Goal: Browse casually

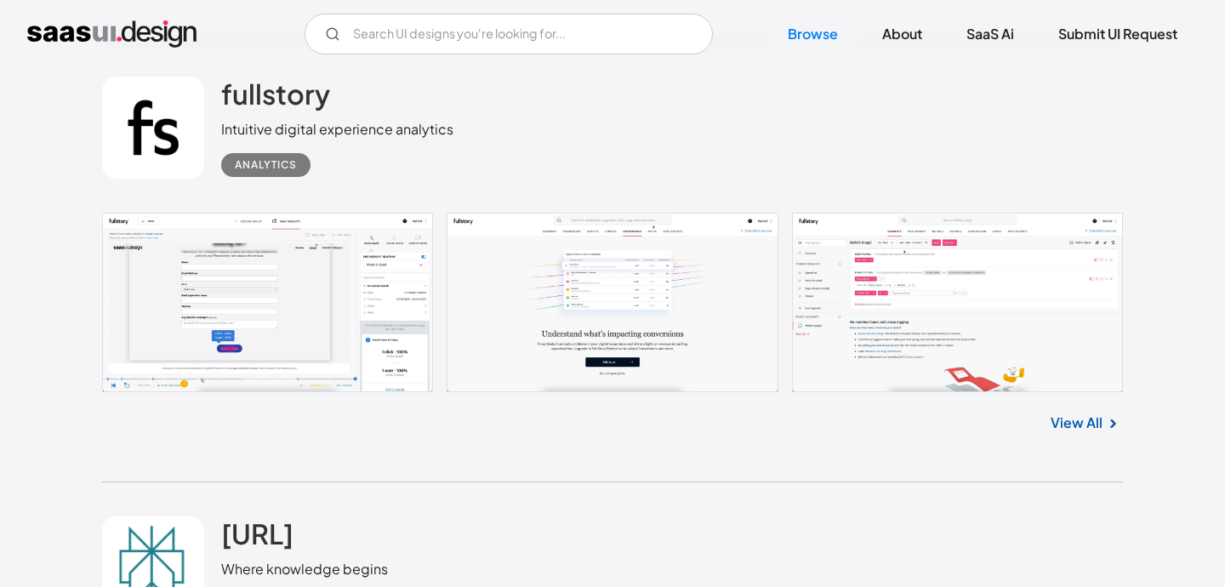
scroll to position [2684, 0]
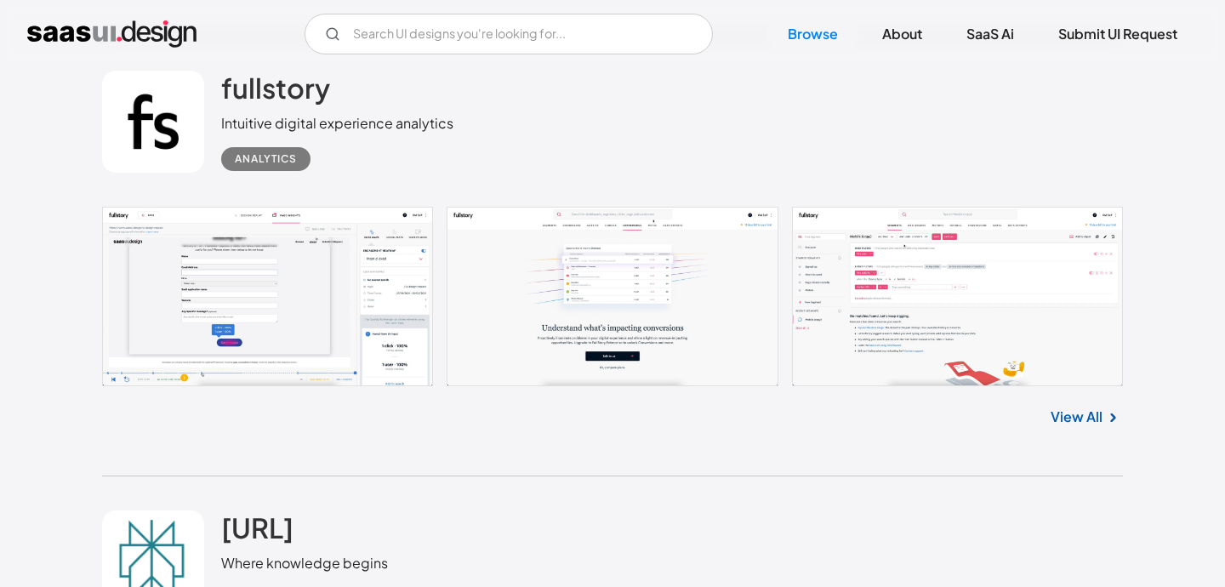
click at [1000, 327] on link at bounding box center [612, 297] width 1021 height 180
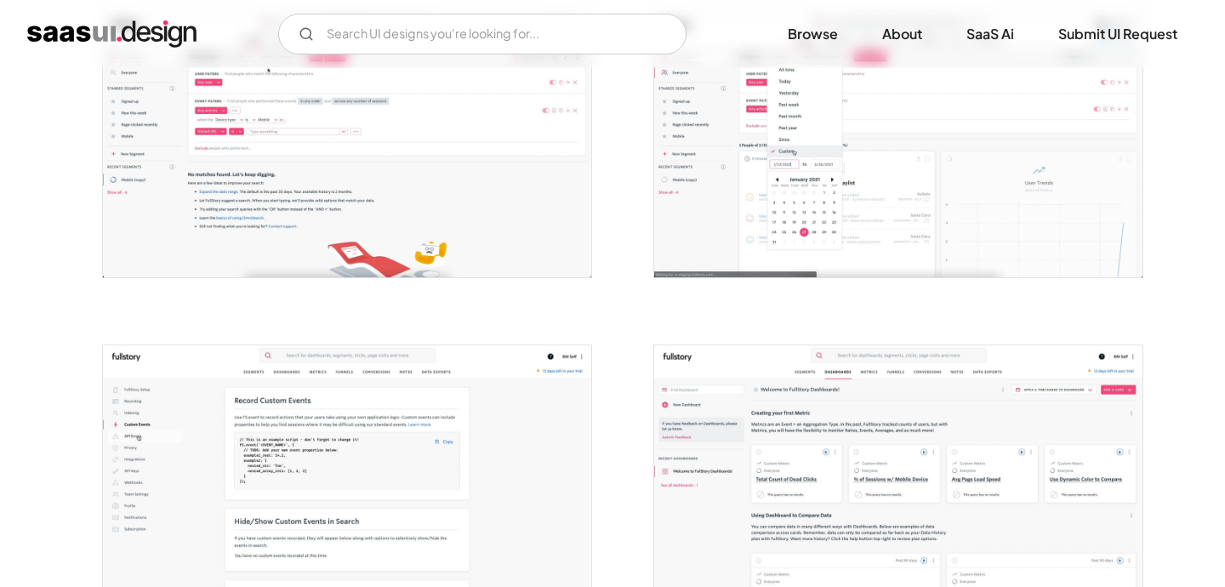
scroll to position [722, 0]
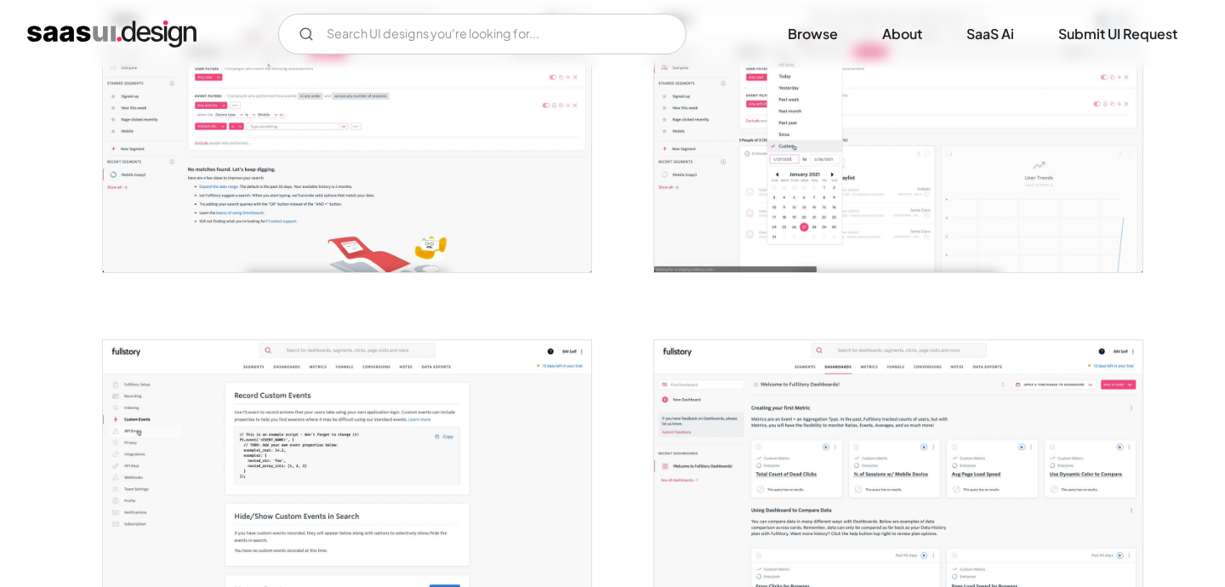
click at [433, 205] on img "open lightbox" at bounding box center [347, 141] width 488 height 264
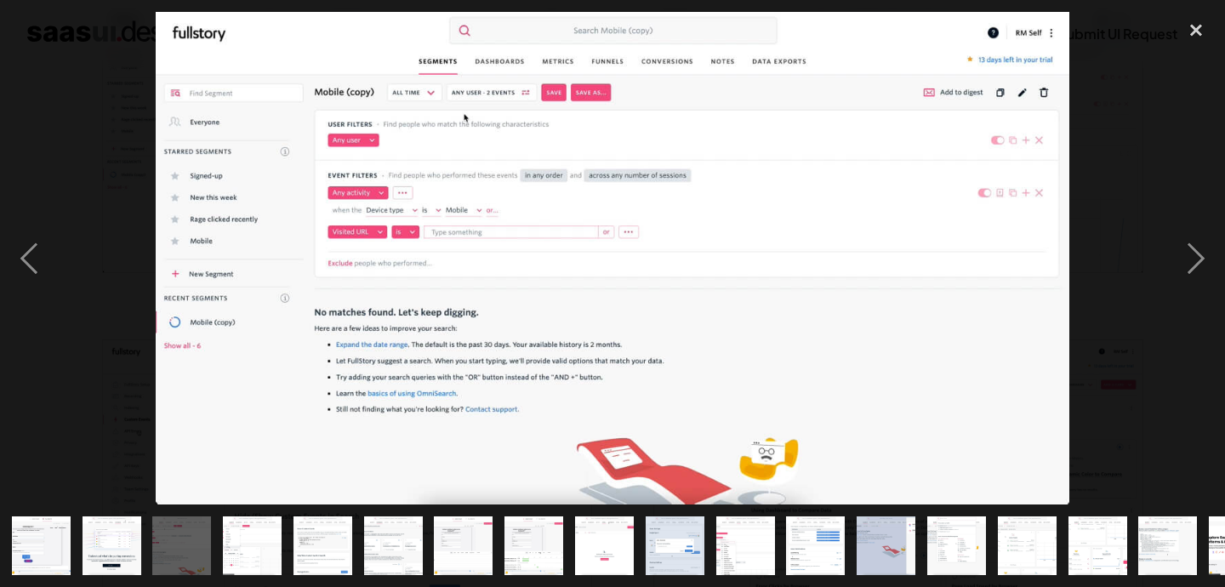
click at [518, 268] on img at bounding box center [613, 259] width 914 height 494
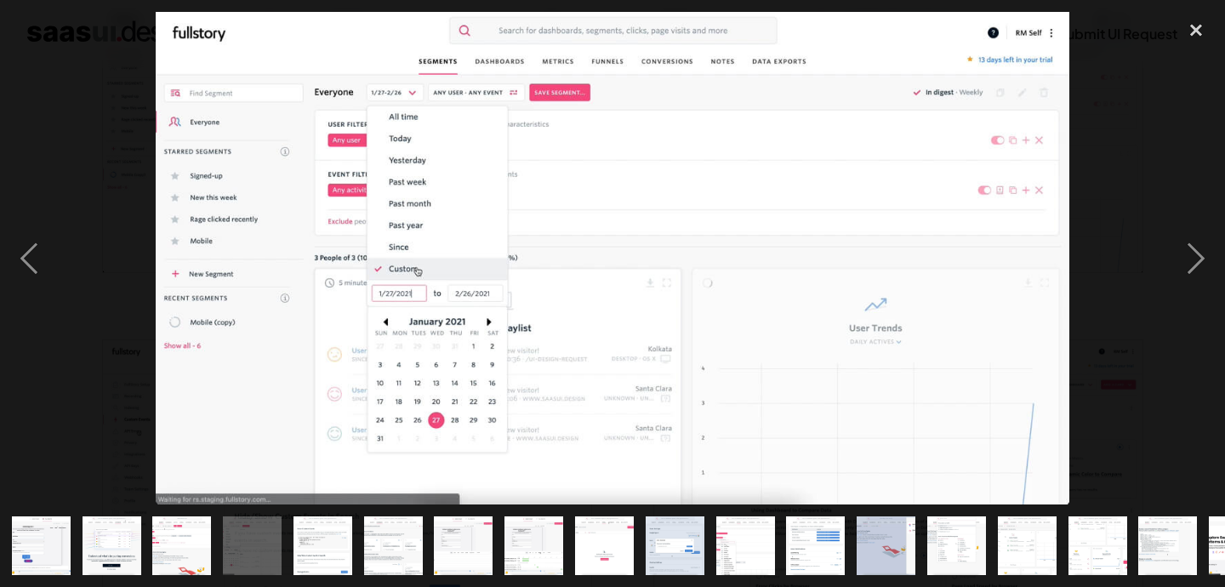
click at [568, 277] on img at bounding box center [613, 259] width 914 height 494
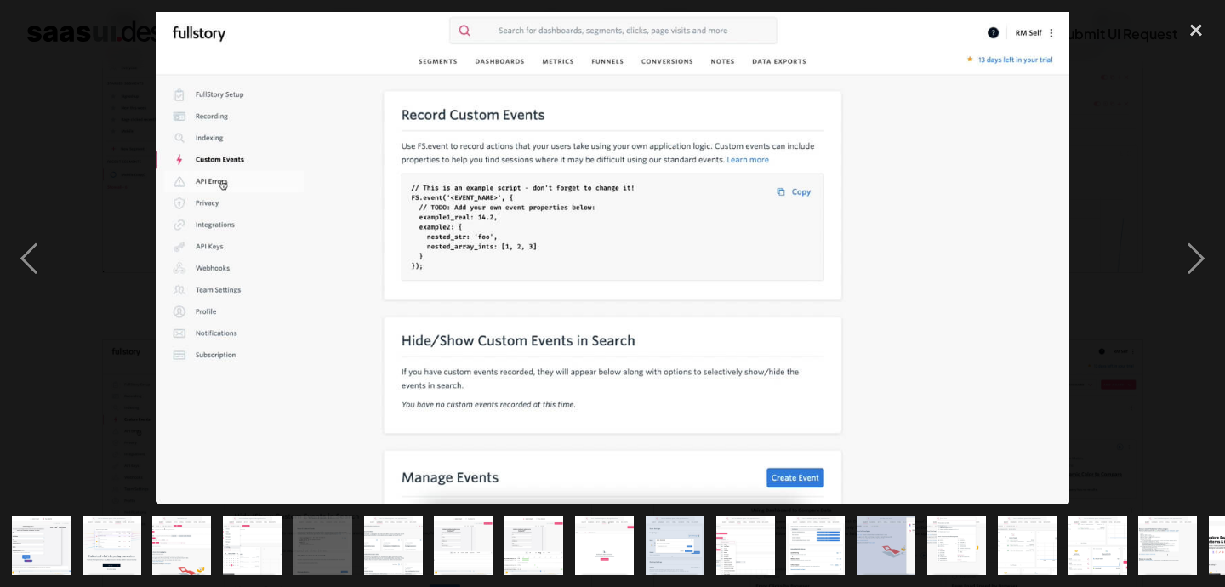
click at [988, 150] on img at bounding box center [613, 259] width 914 height 494
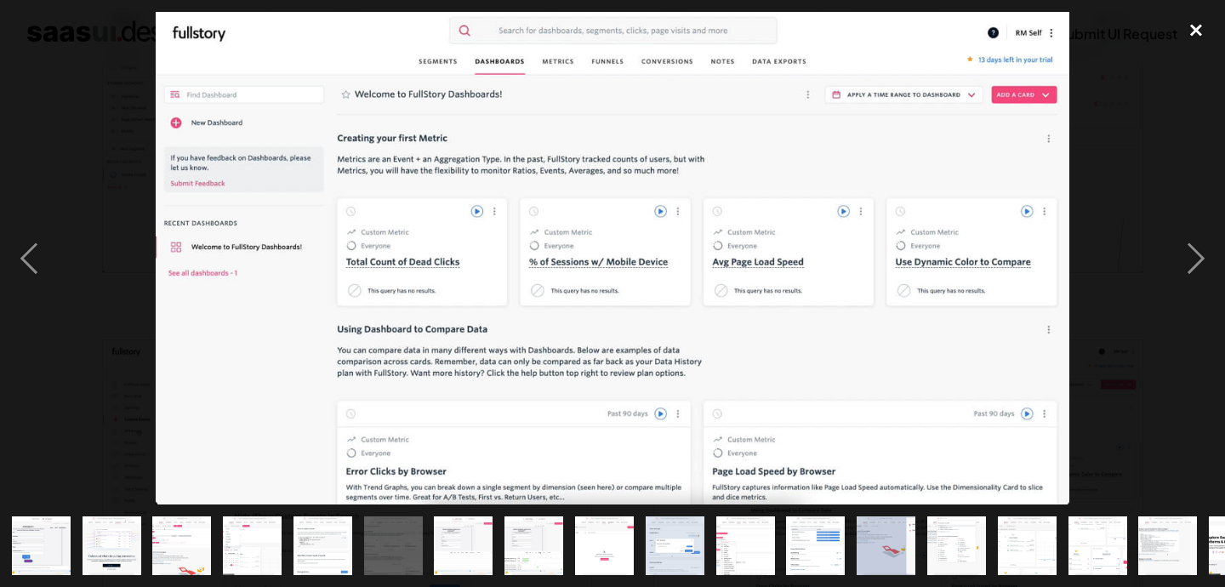
click at [1199, 26] on div "close lightbox" at bounding box center [1197, 30] width 58 height 37
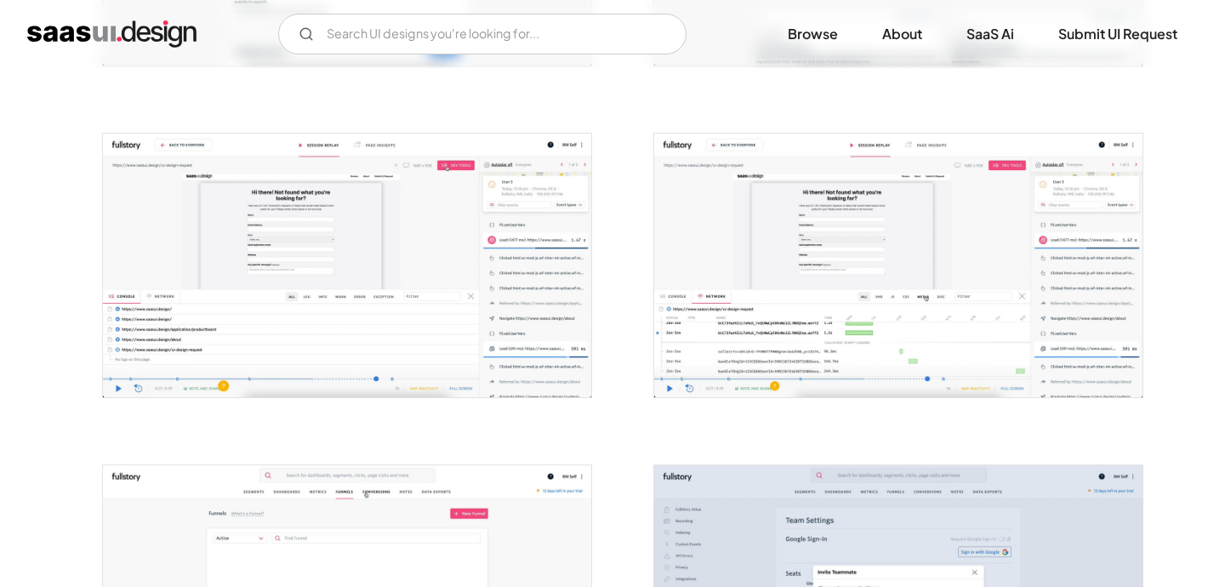
scroll to position [1265, 0]
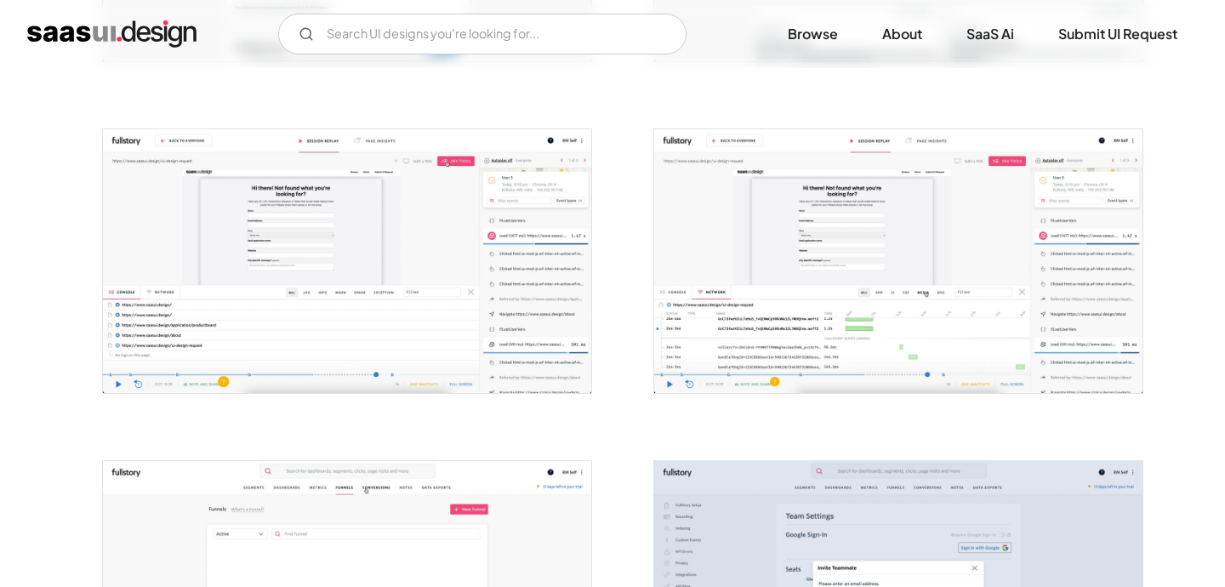
click at [816, 337] on img "open lightbox" at bounding box center [898, 261] width 488 height 264
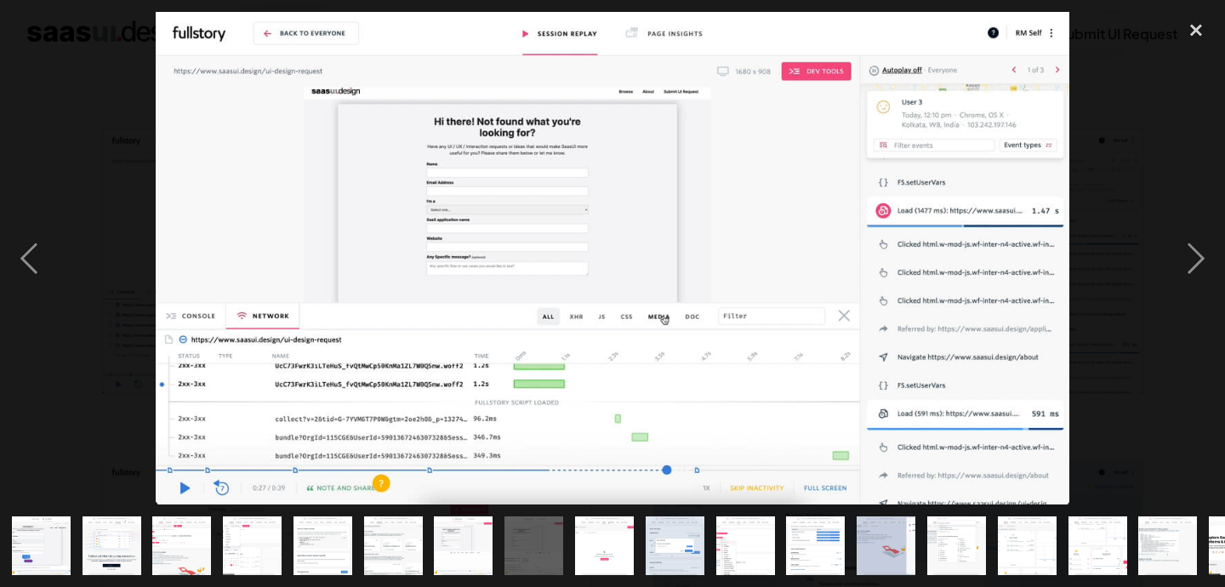
click at [1143, 209] on div at bounding box center [612, 259] width 1225 height 494
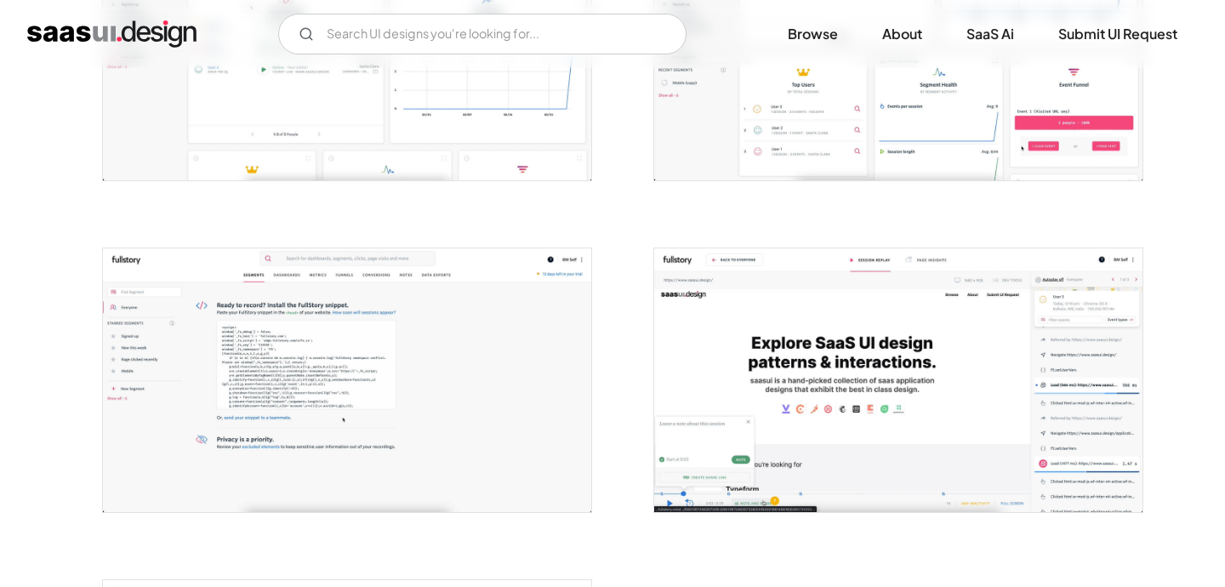
scroll to position [2807, 0]
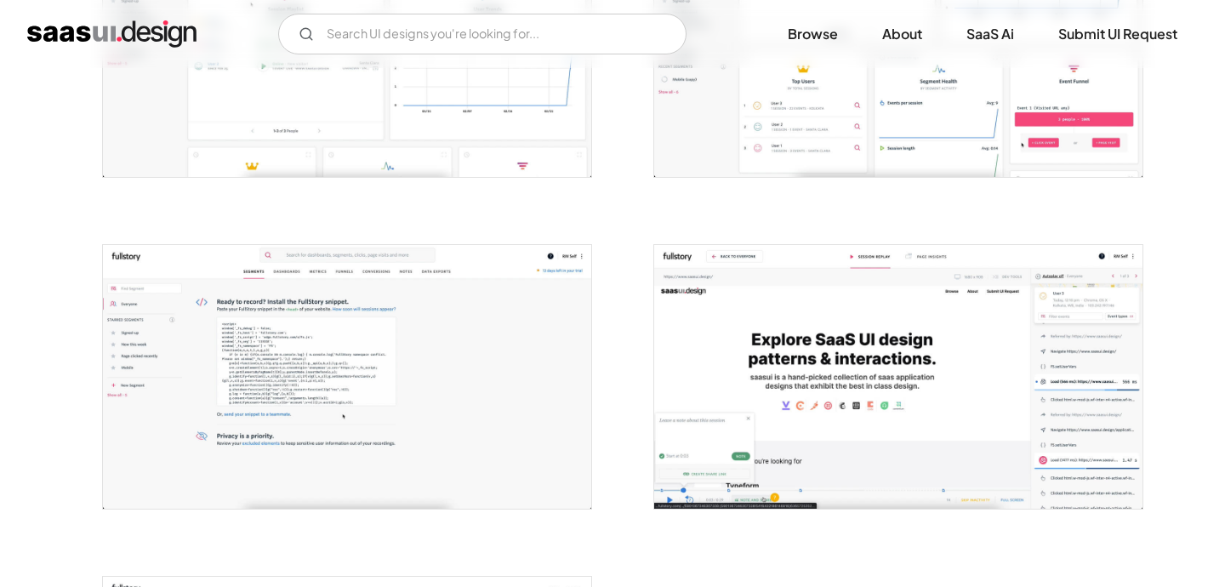
click at [771, 364] on img "open lightbox" at bounding box center [898, 377] width 488 height 264
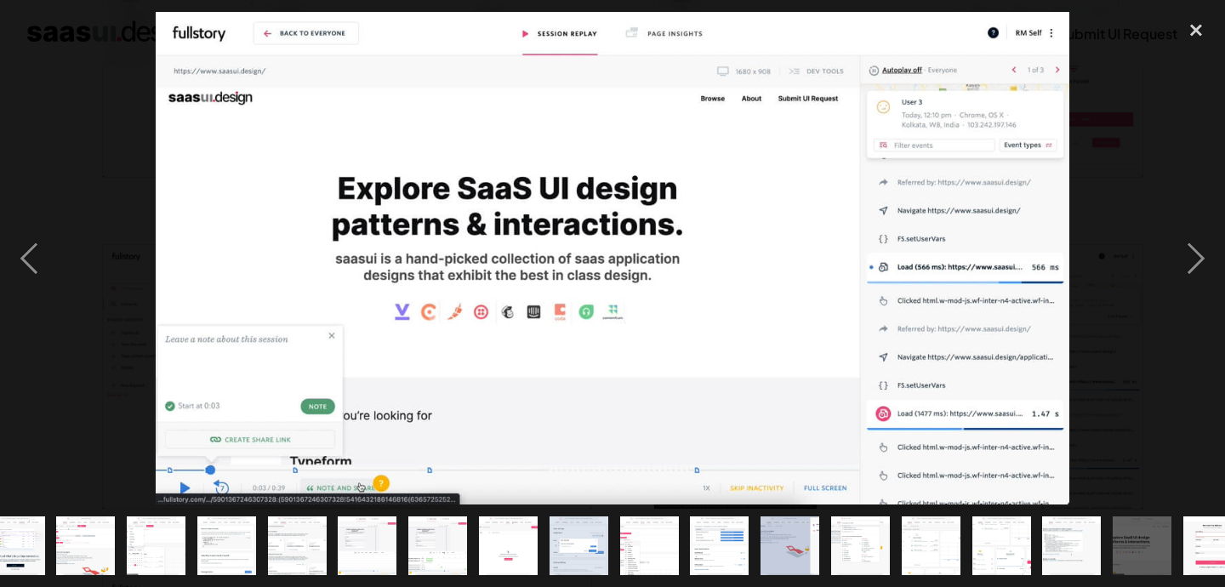
scroll to position [0, 125]
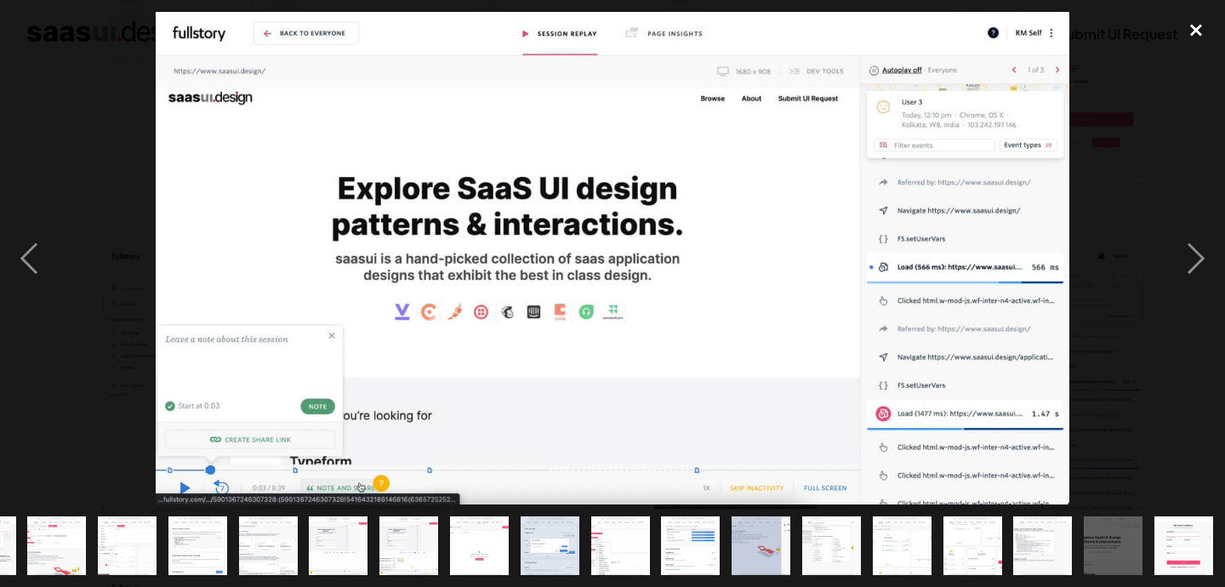
click at [1198, 31] on div "close lightbox" at bounding box center [1197, 30] width 58 height 37
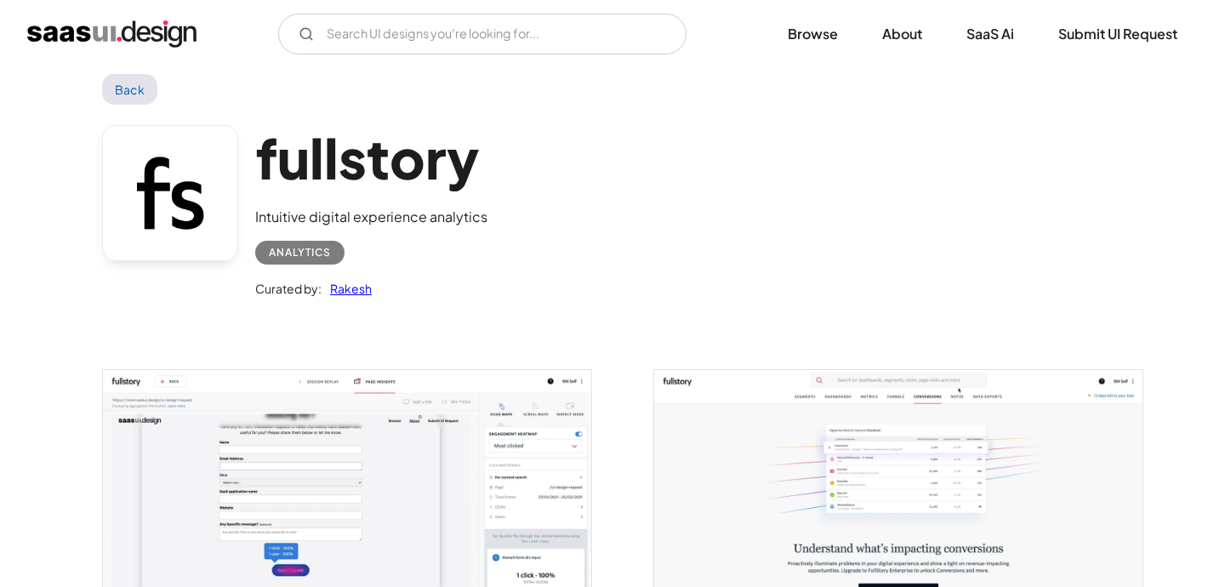
scroll to position [0, 0]
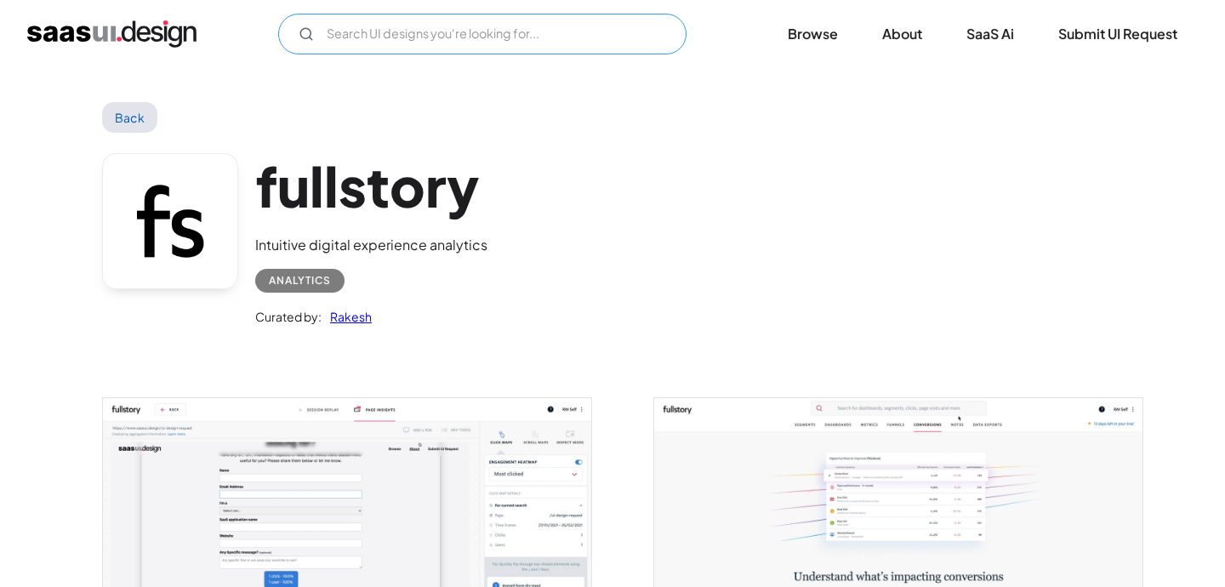
click at [614, 27] on input "Email Form" at bounding box center [482, 34] width 408 height 41
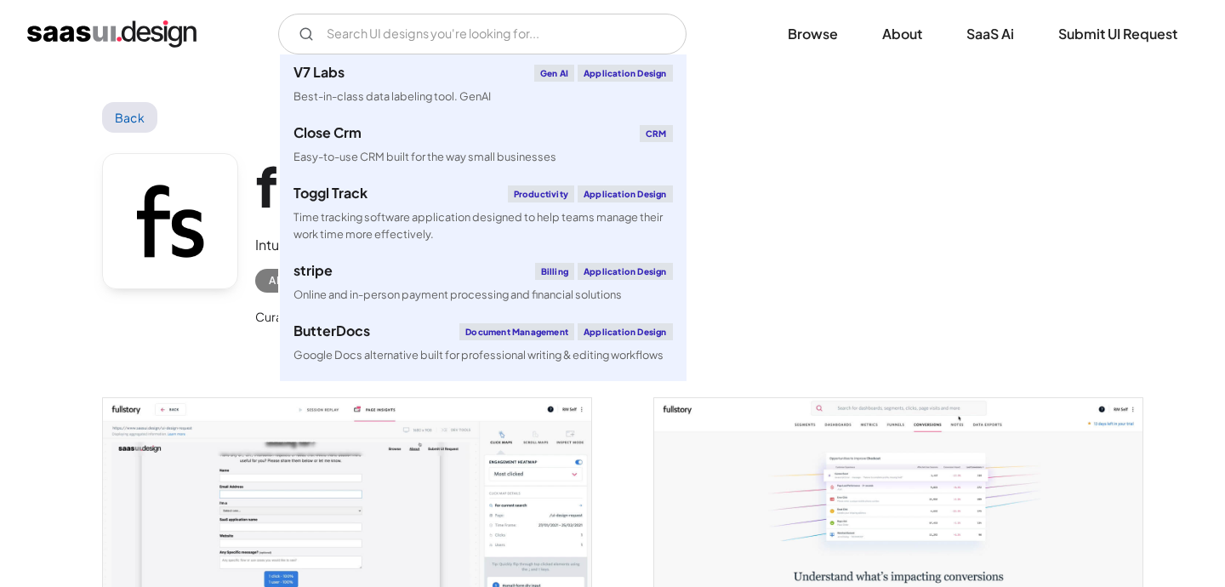
click at [749, 134] on div "fullstory Intuitive digital experience analytics Analytics Curated by: Rakesh" at bounding box center [612, 244] width 1021 height 222
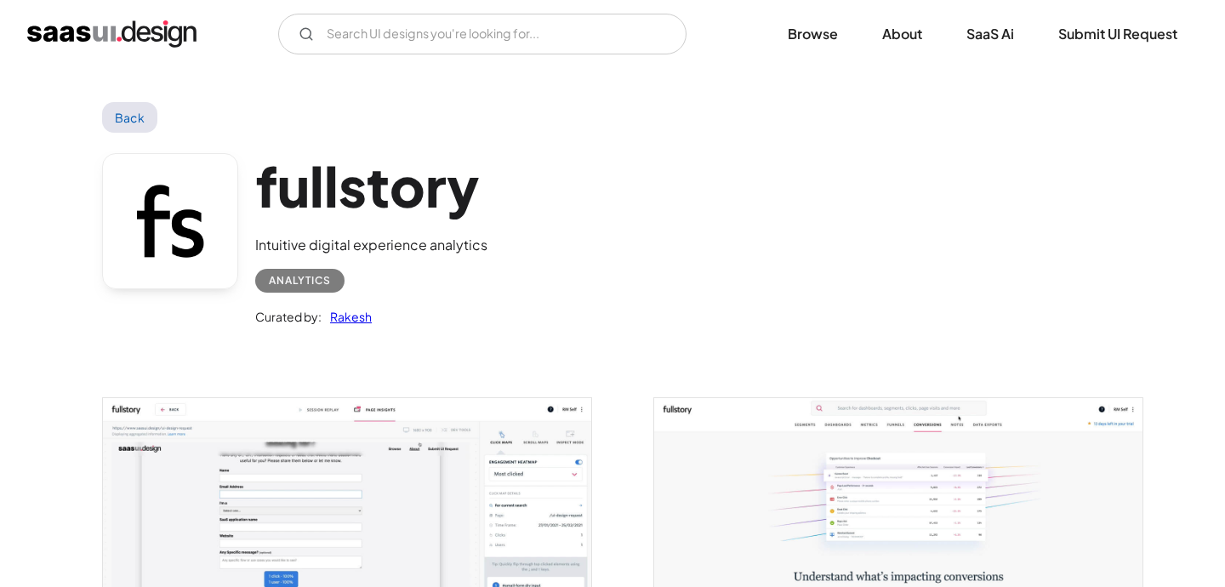
click at [789, 53] on div "V7 Labs Gen AI Application Design Best-in-class data labeling tool. GenAI Close…" at bounding box center [612, 34] width 1171 height 41
click at [796, 43] on link "Browse" at bounding box center [813, 33] width 91 height 37
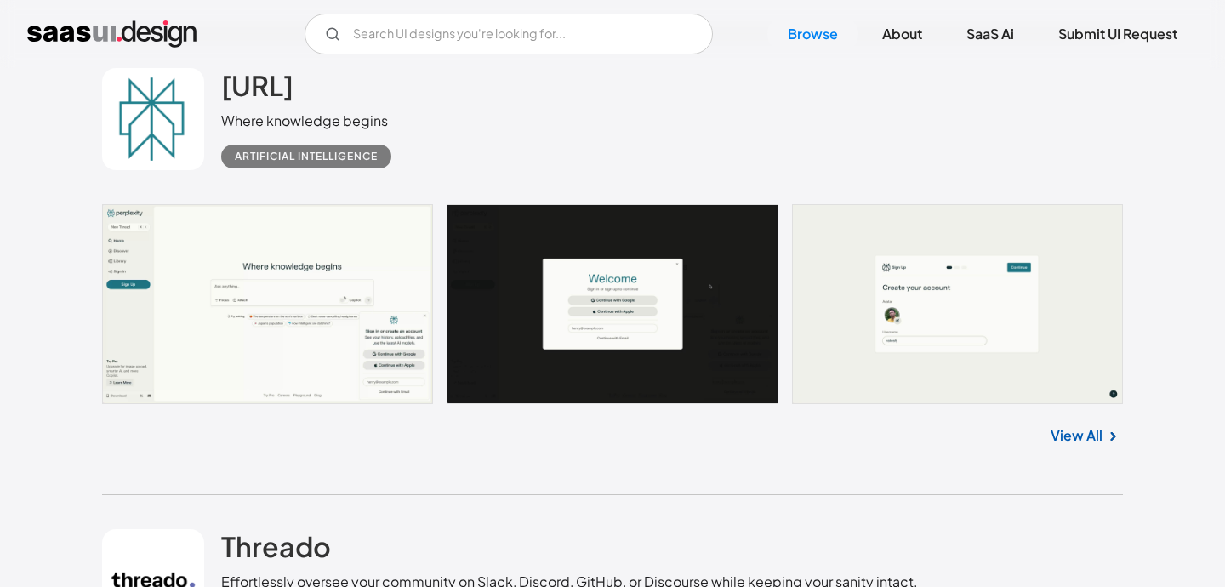
scroll to position [3133, 0]
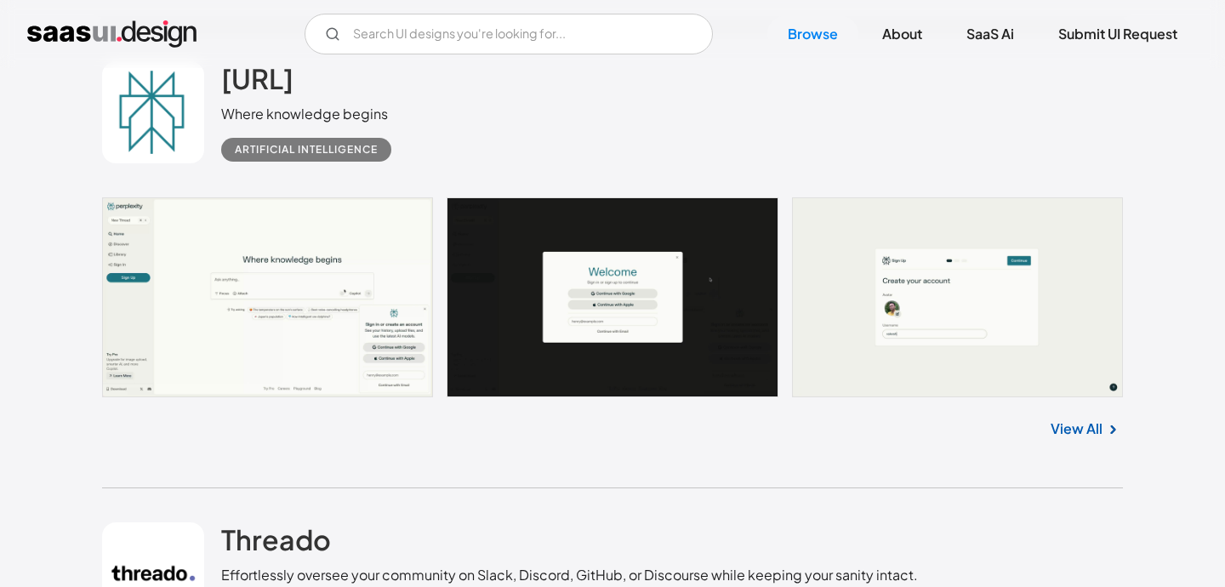
click at [357, 346] on link at bounding box center [612, 297] width 1021 height 200
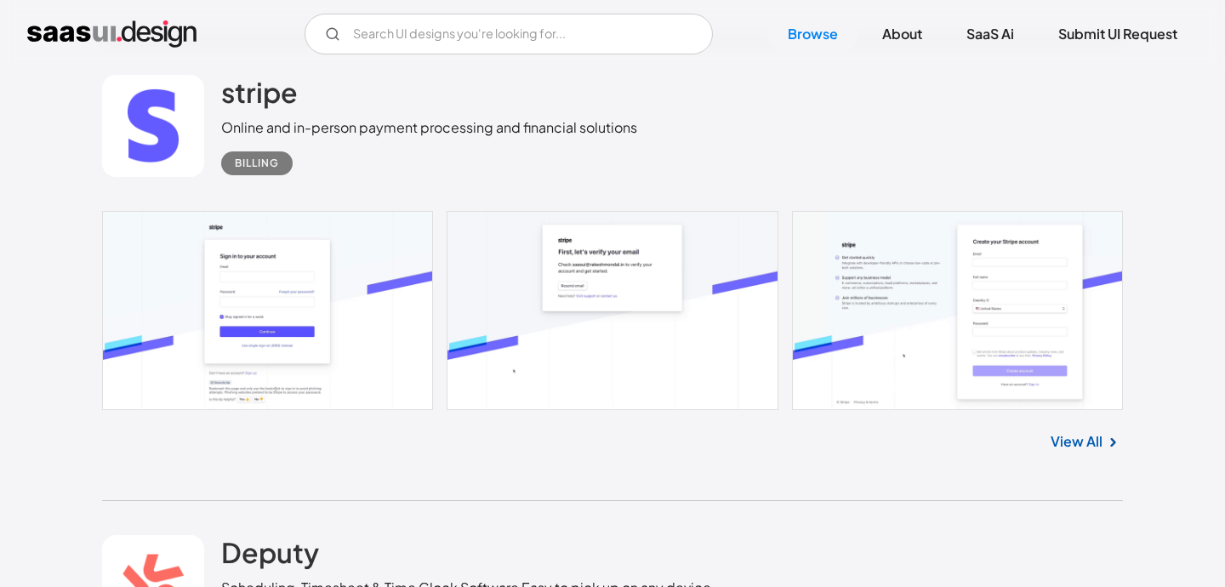
scroll to position [5961, 0]
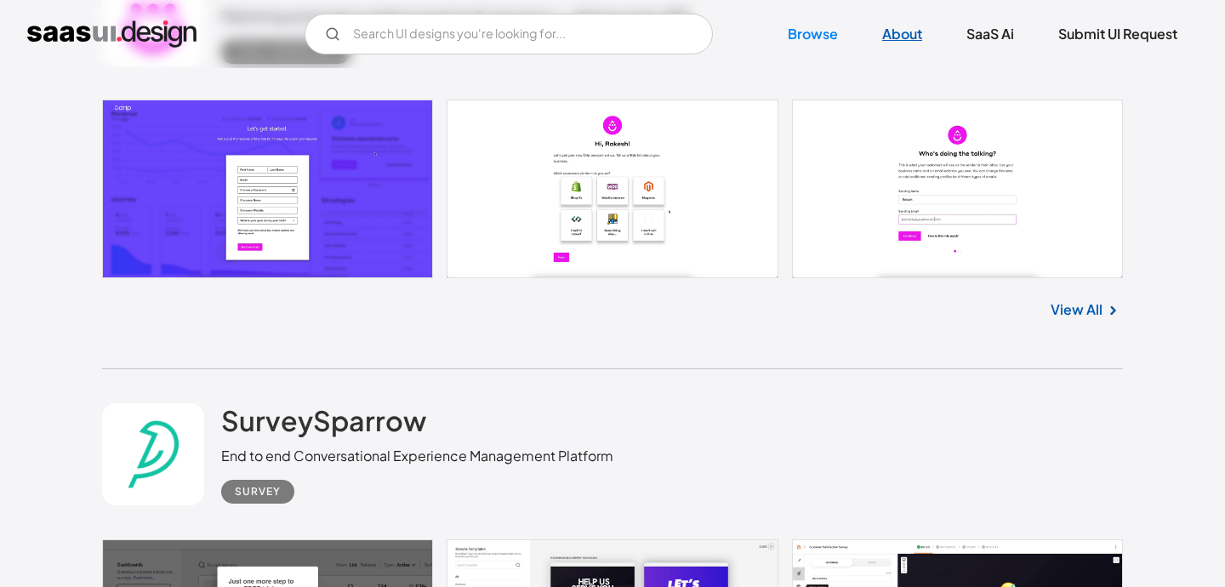
click at [911, 36] on link "About" at bounding box center [902, 33] width 81 height 37
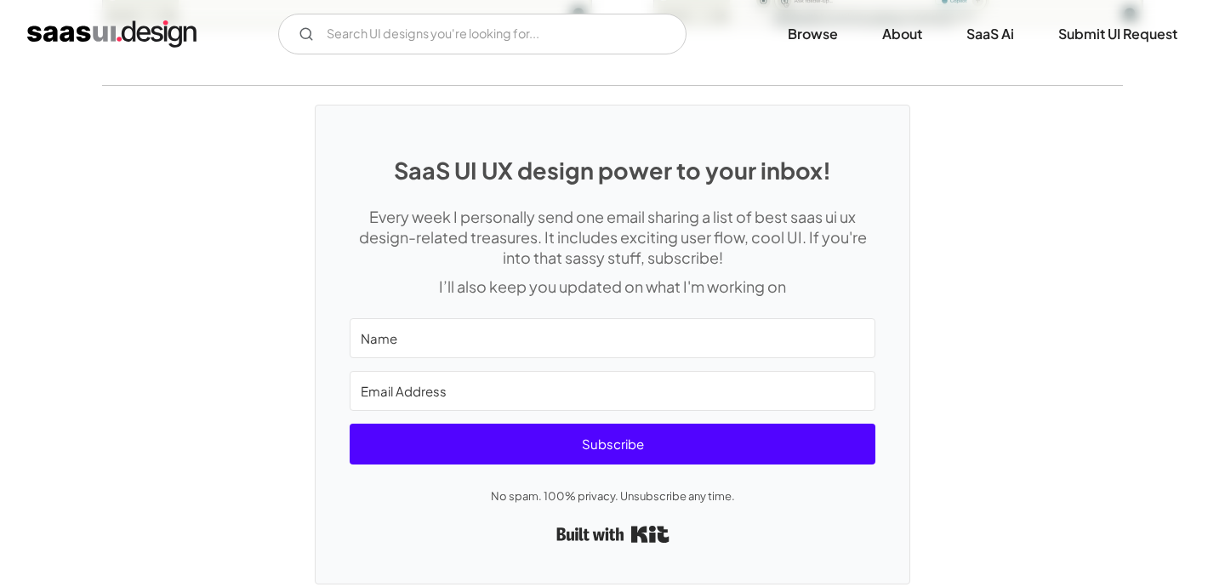
scroll to position [3613, 0]
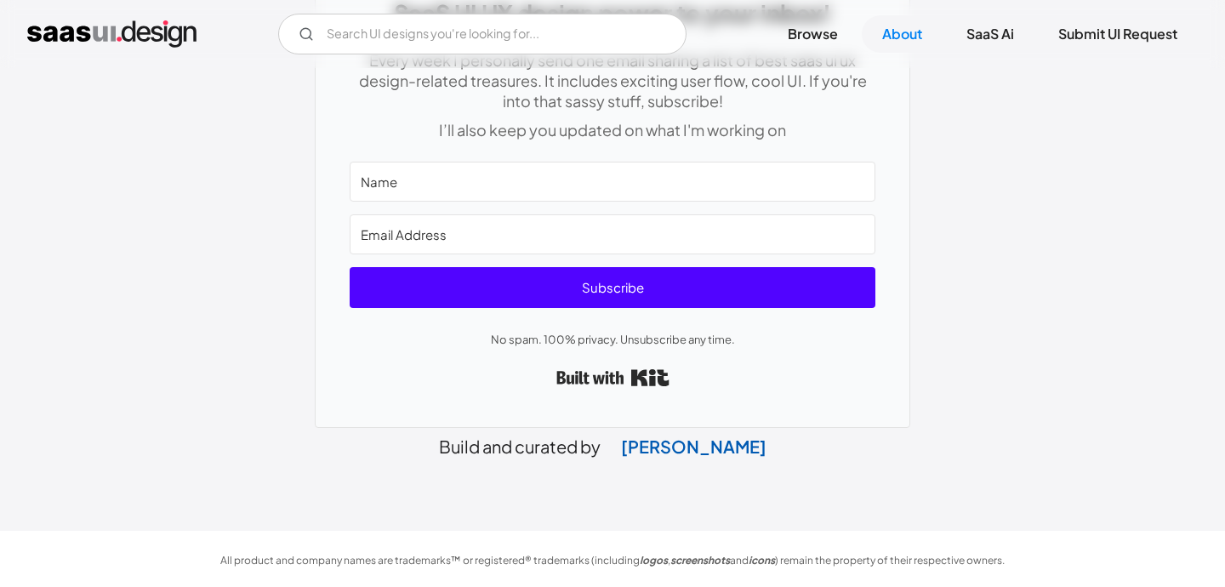
scroll to position [922, 0]
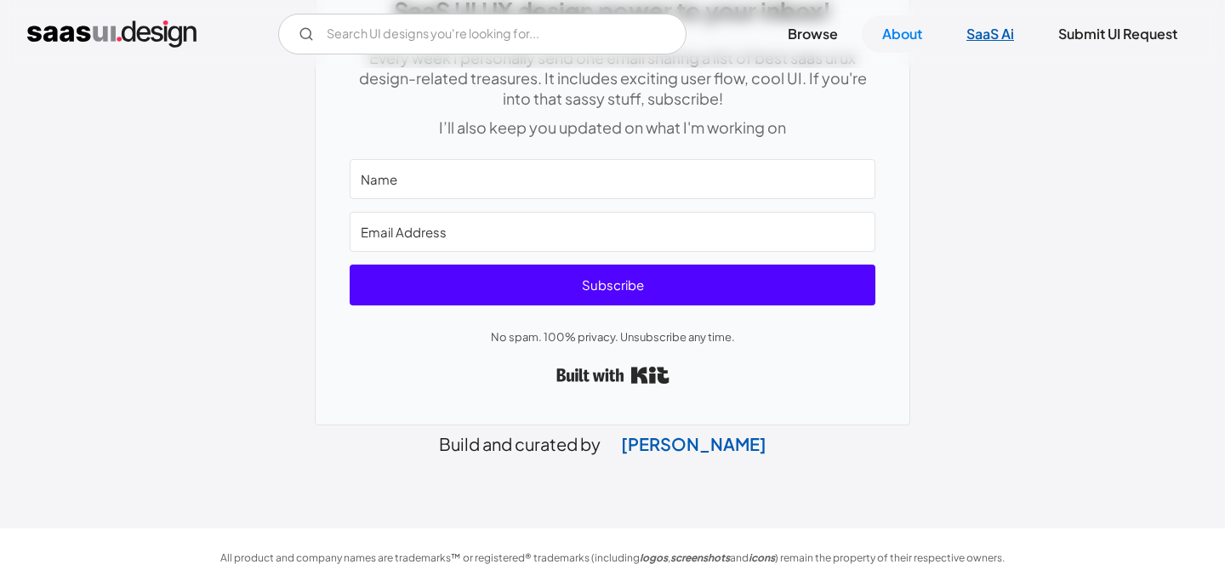
click at [985, 34] on link "SaaS Ai" at bounding box center [990, 33] width 89 height 37
